Goal: Task Accomplishment & Management: Use online tool/utility

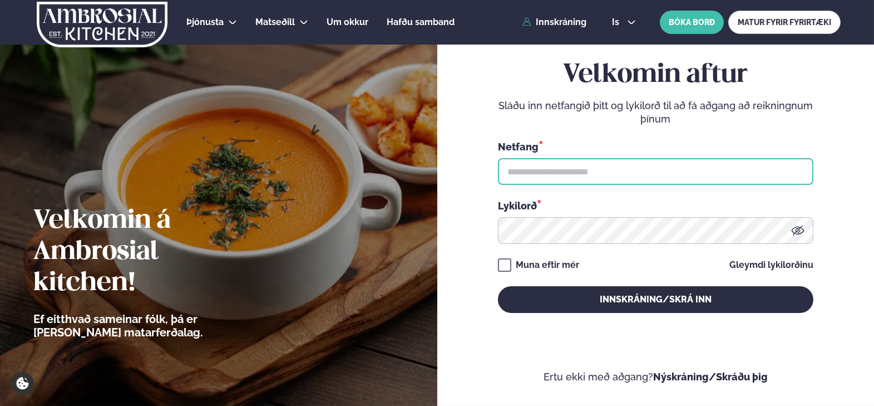
click at [663, 170] on input "text" at bounding box center [656, 171] width 316 height 27
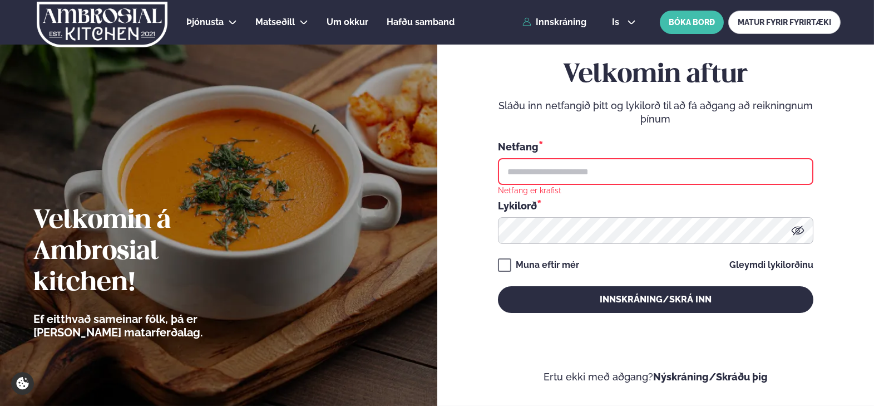
type input "**********"
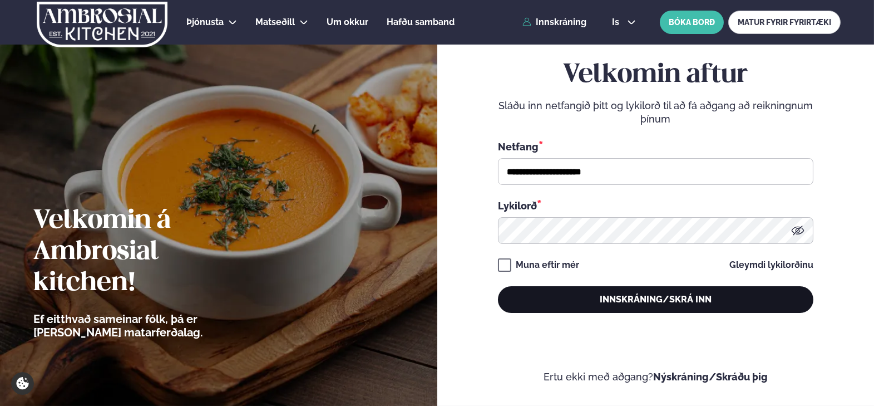
click at [673, 302] on button "Innskráning/Skrá inn" at bounding box center [656, 299] width 316 height 27
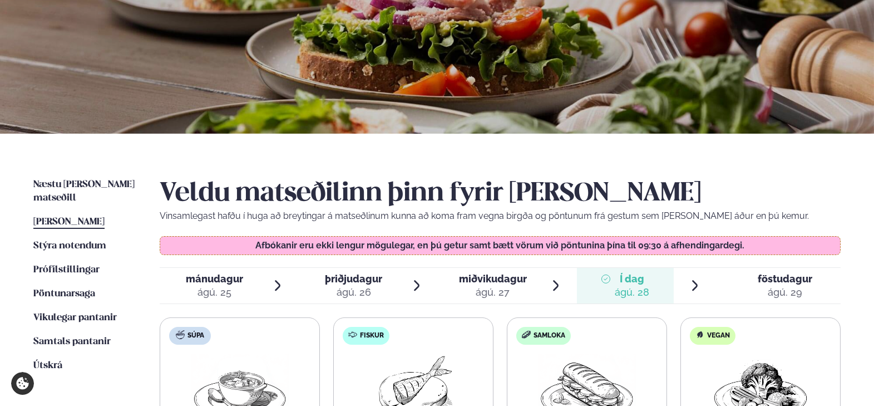
scroll to position [223, 0]
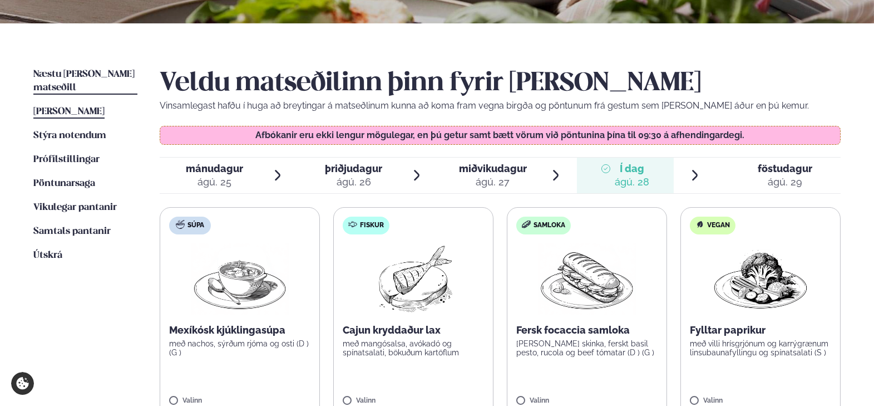
click at [89, 76] on span "Næstu [PERSON_NAME] matseðill" at bounding box center [83, 81] width 101 height 23
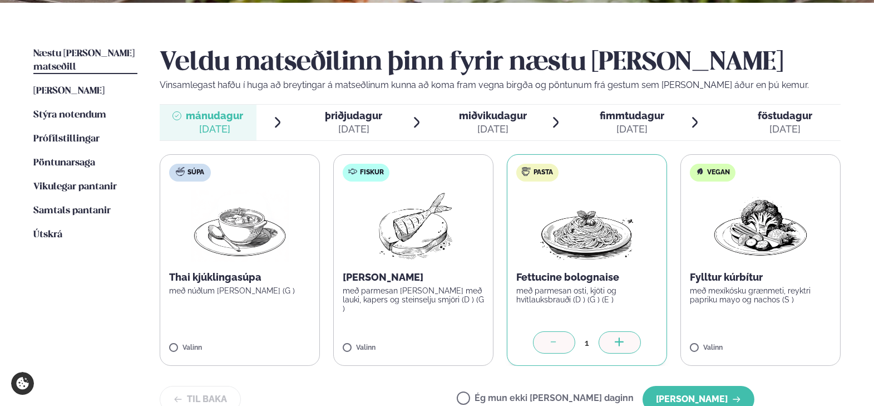
scroll to position [334, 0]
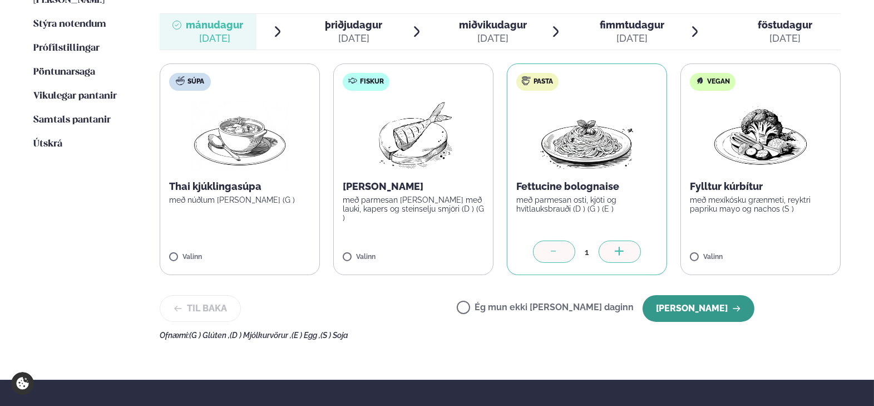
click at [703, 304] on button "[PERSON_NAME]" at bounding box center [699, 308] width 112 height 27
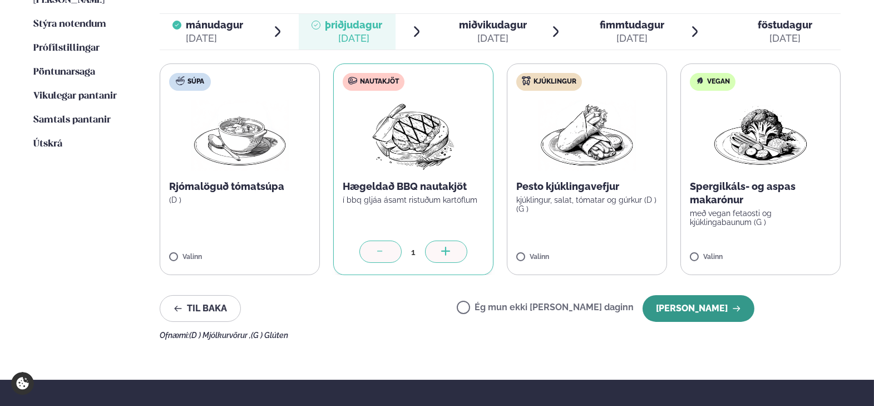
click at [726, 311] on button "[PERSON_NAME]" at bounding box center [699, 308] width 112 height 27
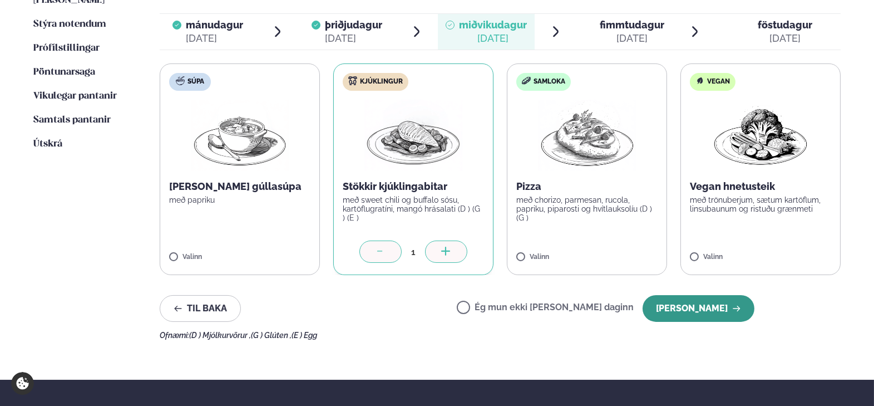
click at [697, 309] on button "[PERSON_NAME]" at bounding box center [699, 308] width 112 height 27
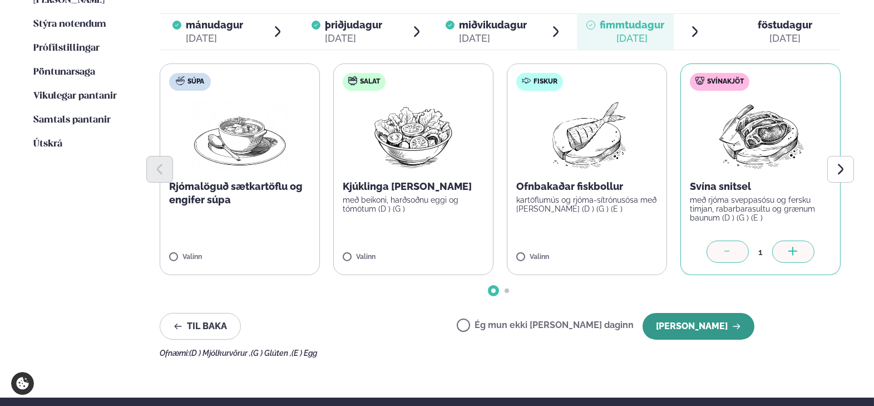
click at [700, 334] on button "[PERSON_NAME]" at bounding box center [699, 326] width 112 height 27
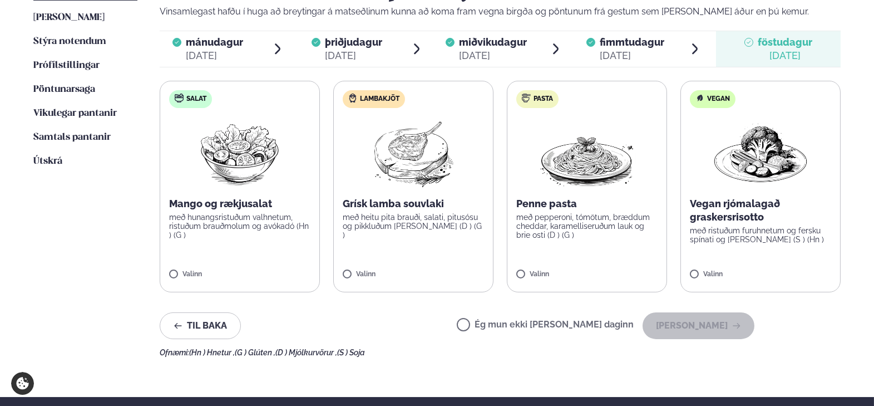
scroll to position [390, 0]
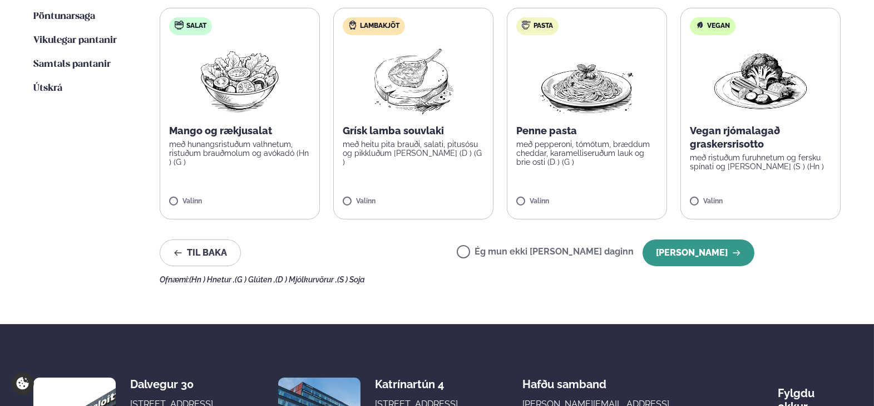
click at [693, 255] on button "[PERSON_NAME]" at bounding box center [699, 252] width 112 height 27
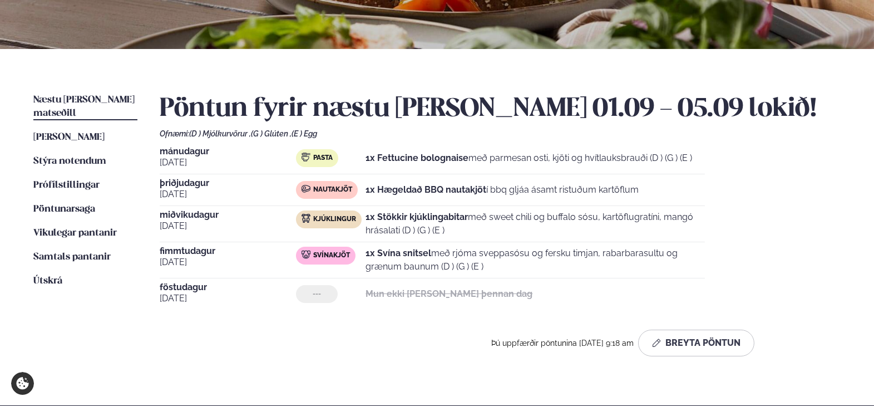
scroll to position [56, 0]
